Goal: Information Seeking & Learning: Learn about a topic

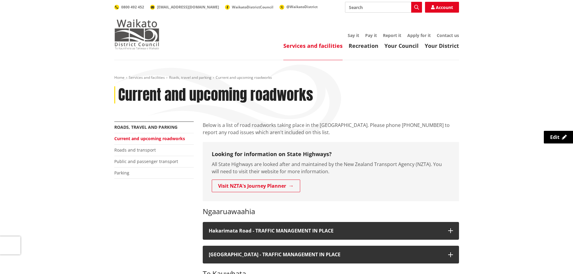
click at [141, 34] on img at bounding box center [136, 34] width 45 height 30
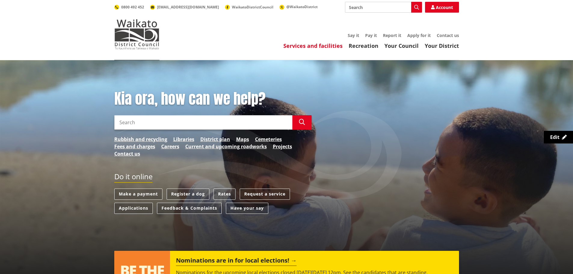
click at [312, 43] on link "Services and facilities" at bounding box center [313, 45] width 59 height 7
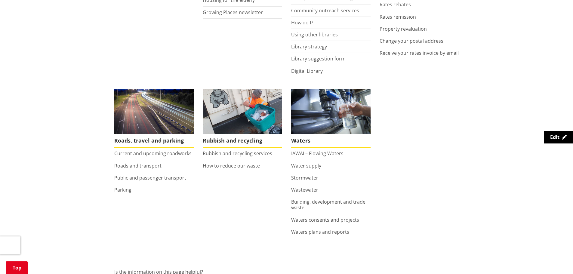
scroll to position [361, 0]
click at [350, 220] on link "Waters consents and projects" at bounding box center [325, 219] width 68 height 7
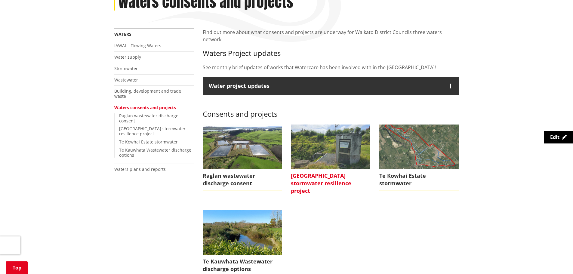
scroll to position [90, 0]
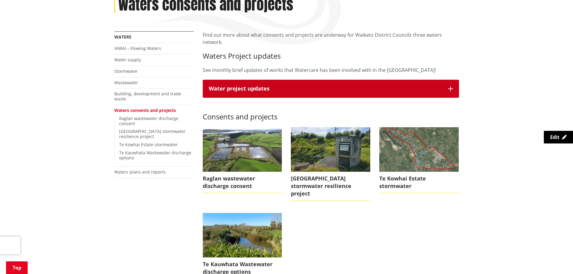
click at [313, 80] on button "Water project updates" at bounding box center [331, 89] width 256 height 18
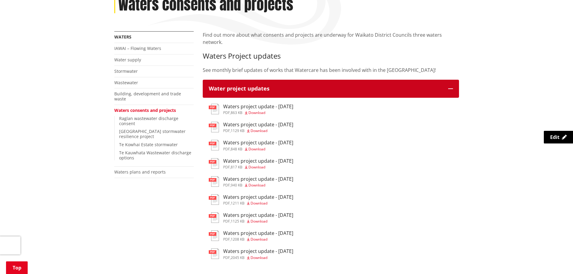
click at [313, 80] on button "Water project updates" at bounding box center [331, 89] width 256 height 18
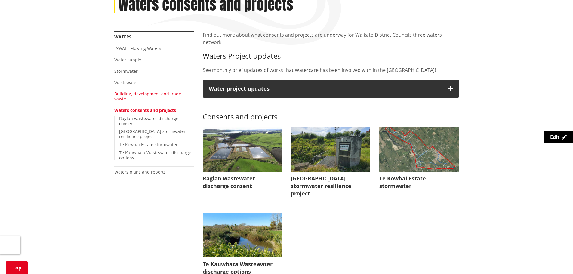
click at [145, 93] on link "Building, development and trade waste" at bounding box center [147, 96] width 67 height 11
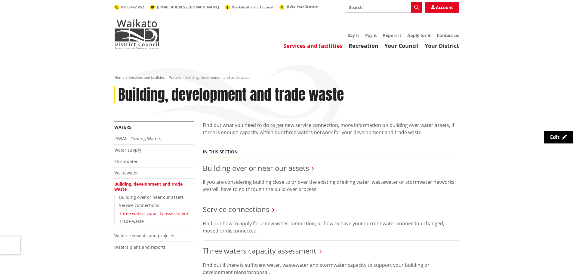
click at [157, 213] on link "Three waters capacity assessment" at bounding box center [153, 214] width 69 height 6
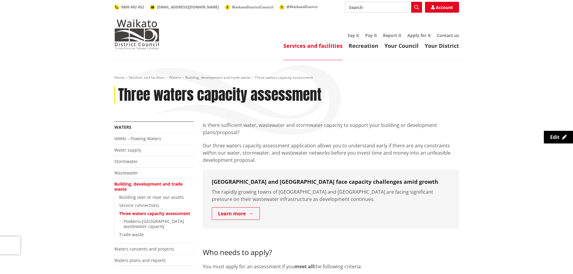
click at [311, 46] on link "Services and facilities" at bounding box center [313, 45] width 59 height 7
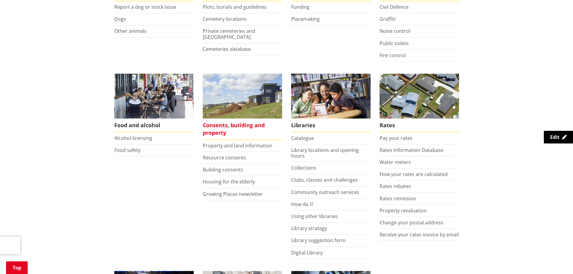
scroll to position [181, 0]
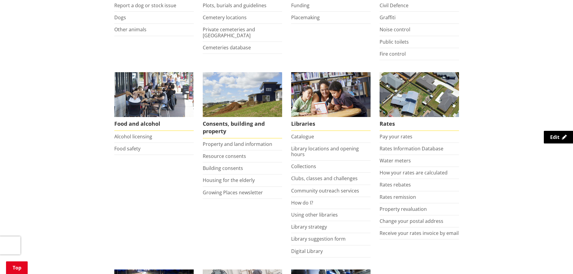
click at [231, 152] on li "Resource consents" at bounding box center [242, 157] width 79 height 12
click at [232, 155] on link "Resource consents" at bounding box center [224, 156] width 43 height 7
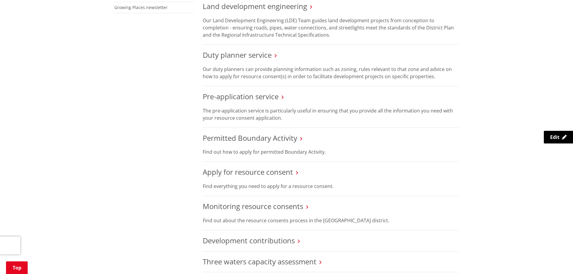
scroll to position [301, 0]
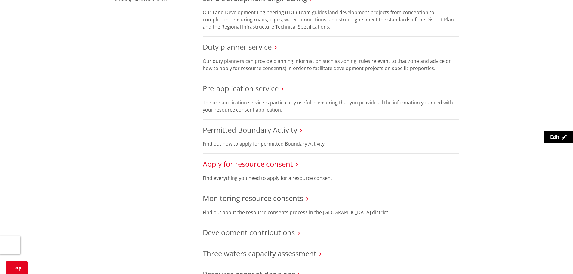
click at [246, 163] on link "Apply for resource consent" at bounding box center [248, 164] width 90 height 10
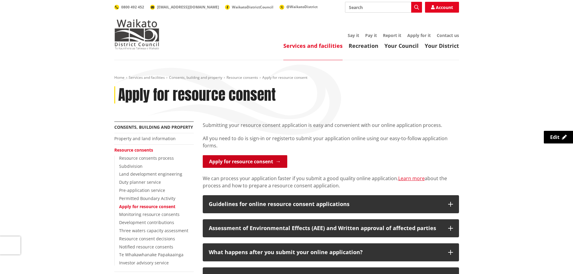
click at [246, 163] on link "Apply for resource consent" at bounding box center [245, 161] width 85 height 13
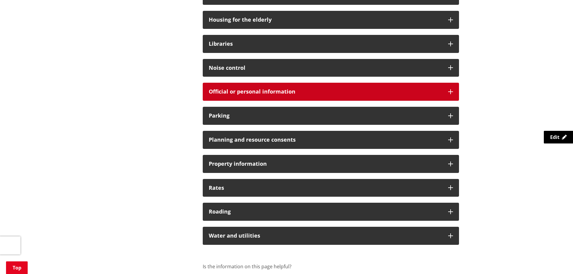
scroll to position [361, 0]
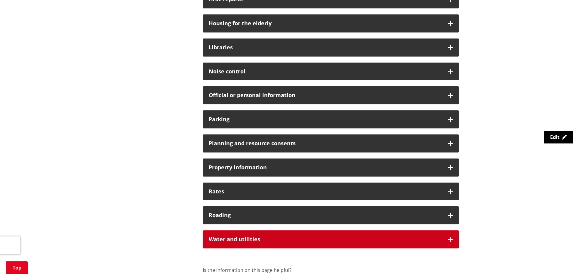
click at [258, 238] on h3 "Water and utilities" at bounding box center [326, 240] width 234 height 6
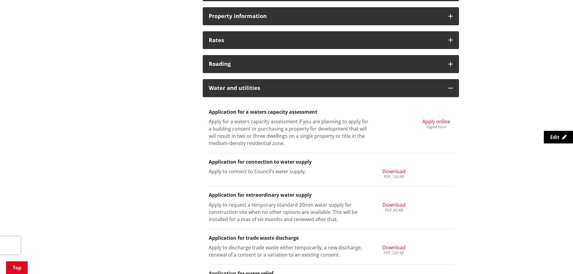
scroll to position [512, 0]
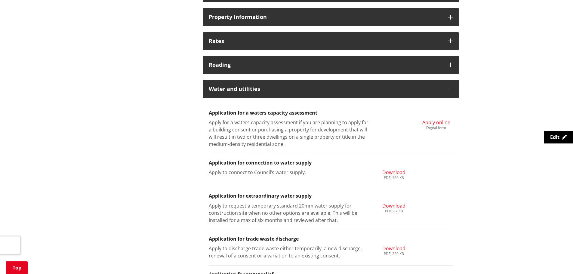
click at [433, 121] on span "Apply online" at bounding box center [437, 122] width 28 height 7
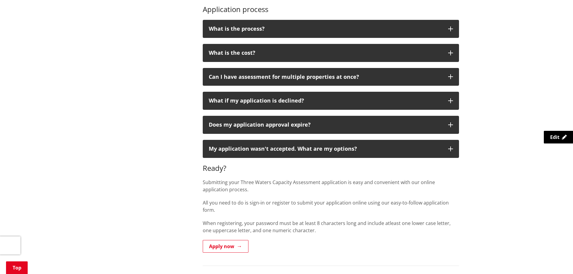
scroll to position [512, 0]
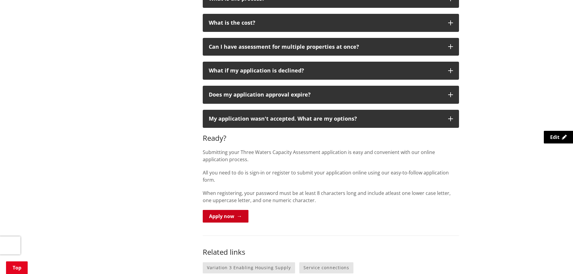
click at [238, 210] on link "Apply now" at bounding box center [226, 216] width 46 height 13
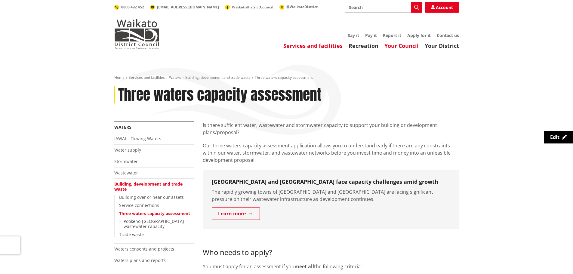
click at [397, 44] on link "Your Council" at bounding box center [402, 45] width 34 height 7
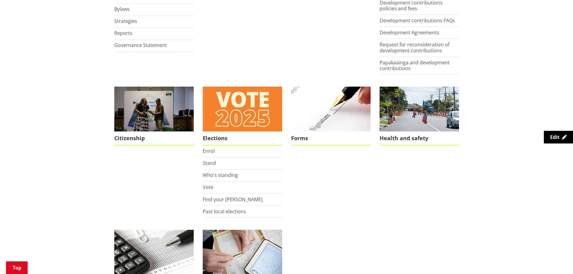
scroll to position [421, 0]
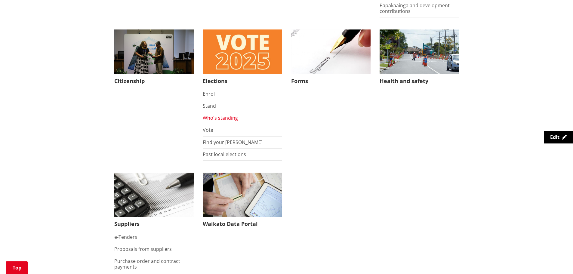
click at [225, 118] on link "Who's standing" at bounding box center [220, 118] width 35 height 7
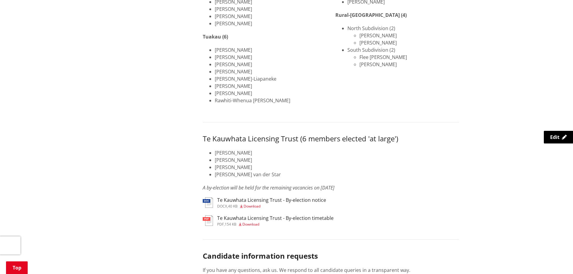
scroll to position [722, 0]
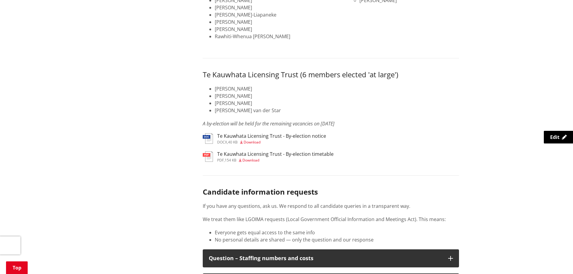
click at [318, 133] on h3 "Te Kauwhata Licensing Trust - By-election notice" at bounding box center [271, 136] width 109 height 6
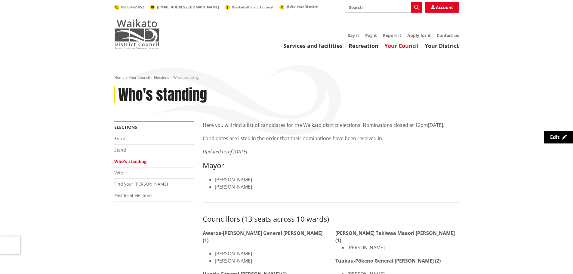
click at [139, 24] on img at bounding box center [136, 34] width 45 height 30
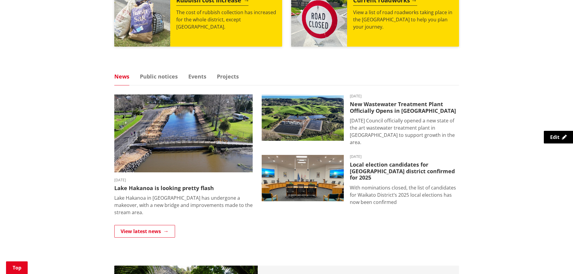
scroll to position [331, 0]
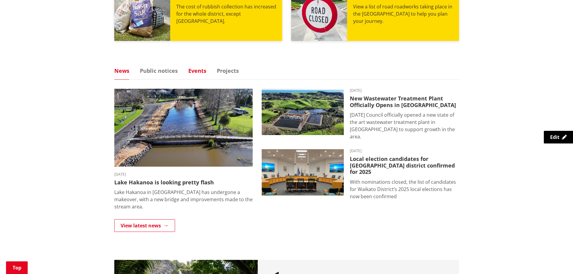
click at [197, 71] on link "Events" at bounding box center [197, 70] width 18 height 5
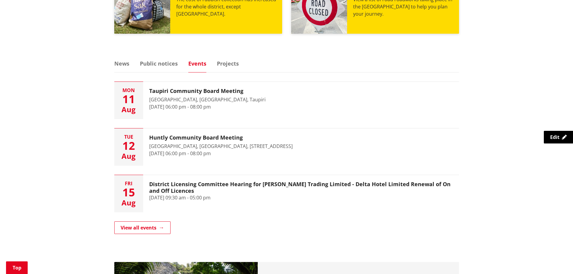
scroll to position [361, 0]
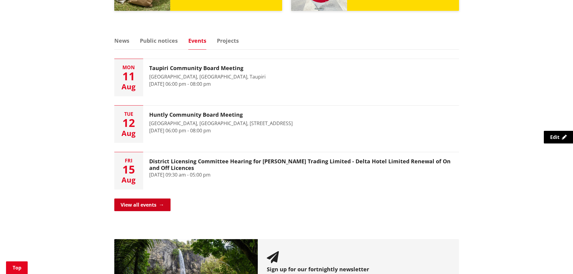
click at [151, 209] on link "View all events" at bounding box center [142, 205] width 56 height 13
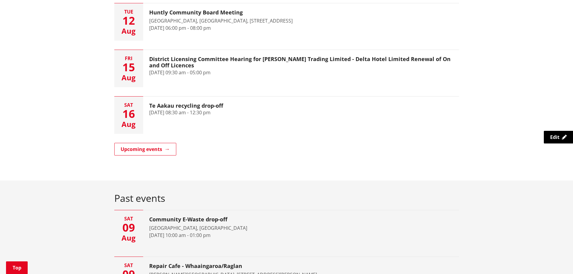
scroll to position [181, 0]
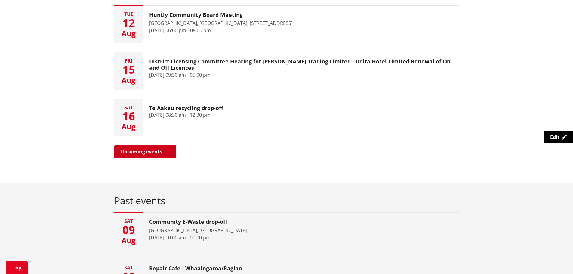
click at [157, 151] on link "Upcoming events" at bounding box center [145, 151] width 62 height 13
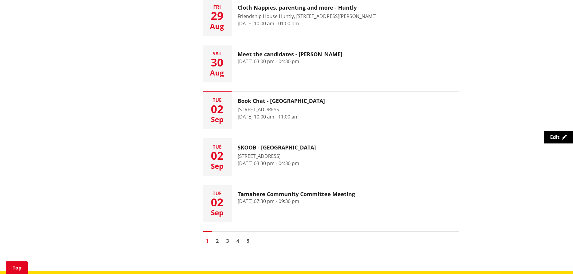
scroll to position [903, 0]
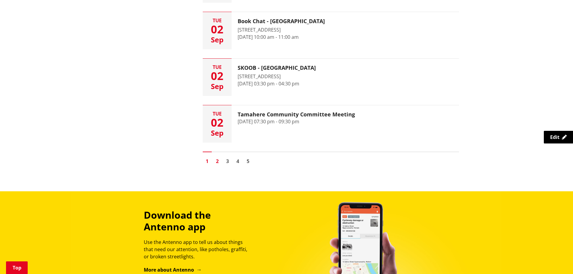
click at [217, 159] on link "2" at bounding box center [217, 161] width 9 height 9
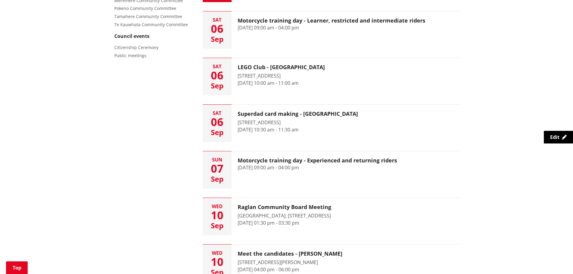
scroll to position [391, 0]
